Goal: Download file/media

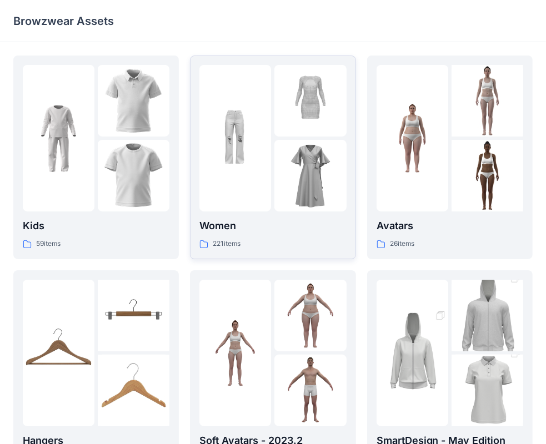
click at [259, 141] on img at bounding box center [235, 139] width 72 height 72
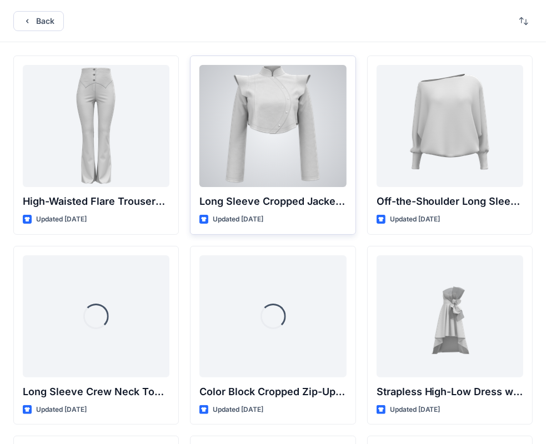
click at [284, 147] on div at bounding box center [272, 126] width 147 height 122
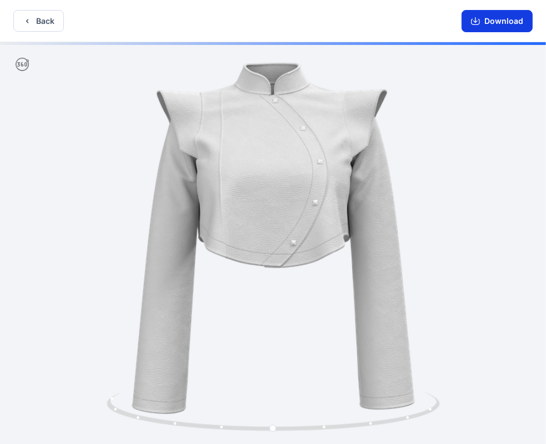
click at [478, 27] on button "Download" at bounding box center [496, 21] width 71 height 22
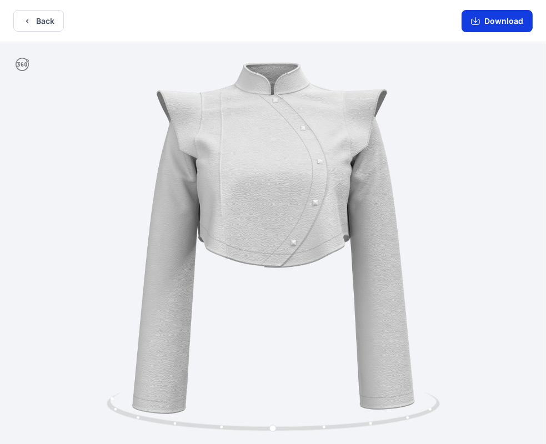
click at [476, 22] on icon "button" at bounding box center [475, 20] width 4 height 6
click at [480, 23] on icon "button" at bounding box center [475, 22] width 9 height 6
